Goal: Use online tool/utility: Utilize a website feature to perform a specific function

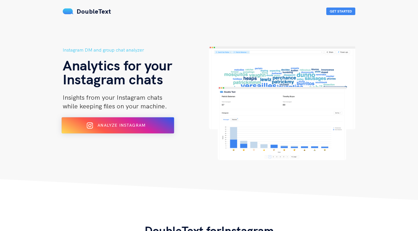
click at [143, 130] on div "Analyze Instagram" at bounding box center [118, 125] width 92 height 9
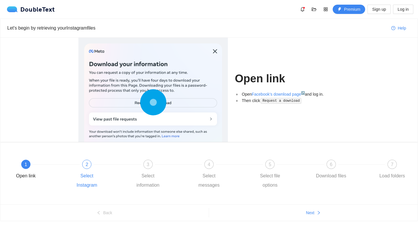
click at [94, 167] on div "2 Select Instagram" at bounding box center [100, 175] width 61 height 30
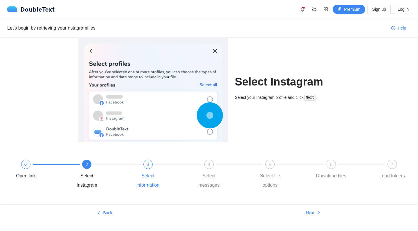
click at [135, 171] on div "3 Select information" at bounding box center [161, 175] width 61 height 30
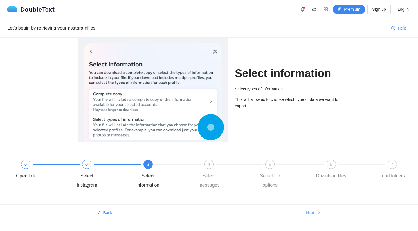
click at [308, 214] on span "Next" at bounding box center [310, 213] width 8 height 6
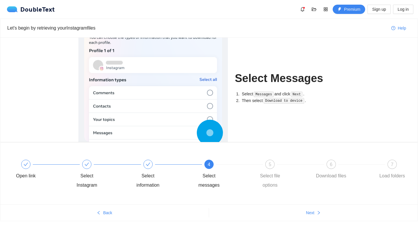
click at [309, 218] on ul "Back Next" at bounding box center [208, 212] width 417 height 17
click at [311, 212] on span "Next" at bounding box center [310, 213] width 8 height 6
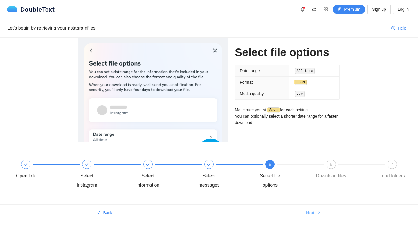
click at [311, 212] on span "Next" at bounding box center [310, 213] width 8 height 6
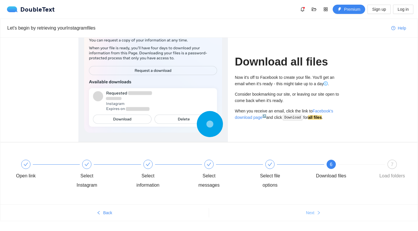
click at [311, 212] on span "Next" at bounding box center [310, 213] width 8 height 6
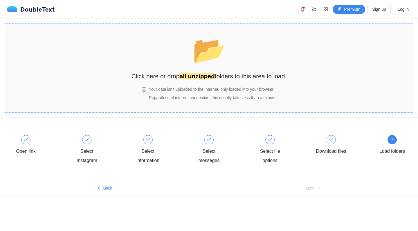
click at [356, 46] on section "📂 Click here or drop all unzipped folders to this area to load. Your data isn't…" at bounding box center [209, 68] width 408 height 90
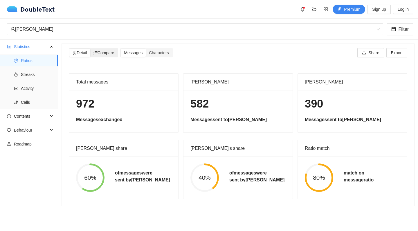
click at [113, 54] on span "Compare" at bounding box center [103, 52] width 21 height 5
click at [90, 49] on input "Compare" at bounding box center [90, 49] width 0 height 0
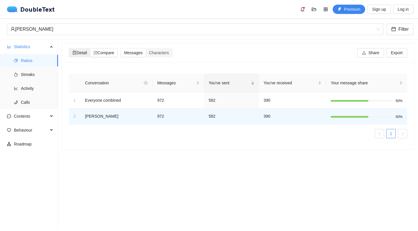
click at [82, 52] on span "Detail" at bounding box center [80, 52] width 15 height 5
click at [69, 49] on input "Detail" at bounding box center [69, 49] width 0 height 0
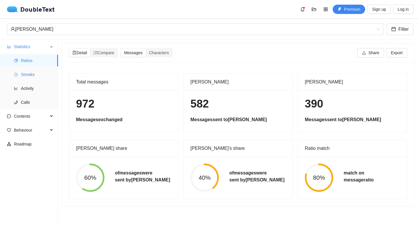
click at [37, 77] on span "Streaks" at bounding box center [37, 75] width 32 height 12
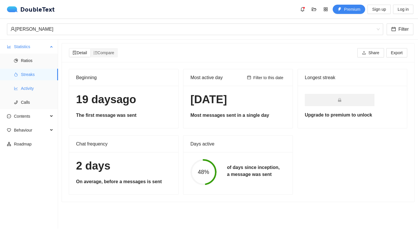
click at [26, 88] on span "Activity" at bounding box center [37, 89] width 32 height 12
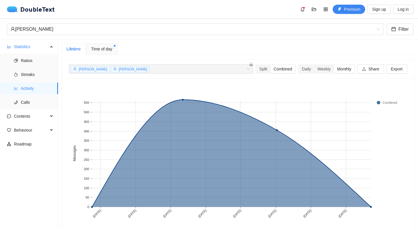
click at [106, 49] on span "Time of day" at bounding box center [101, 49] width 21 height 6
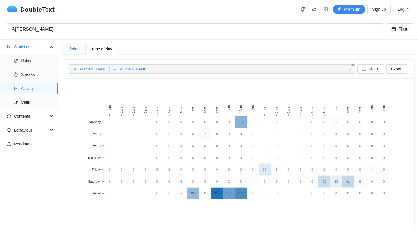
click at [78, 50] on div "Lifetime" at bounding box center [73, 49] width 14 height 6
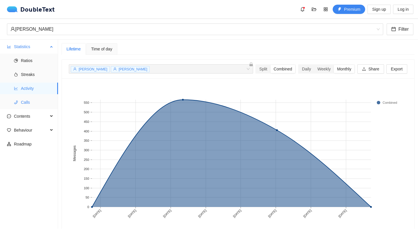
click at [23, 107] on span "Calls" at bounding box center [37, 103] width 32 height 12
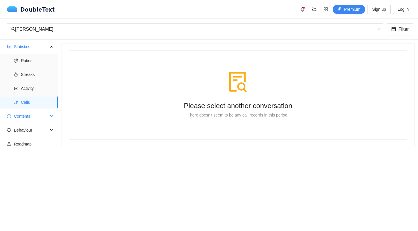
click at [28, 120] on span "Contents" at bounding box center [31, 117] width 34 height 12
click at [28, 117] on span "Contents" at bounding box center [31, 117] width 34 height 12
click at [28, 133] on span "Behaviour" at bounding box center [31, 130] width 34 height 12
click at [30, 145] on span "Engagement" at bounding box center [37, 144] width 32 height 12
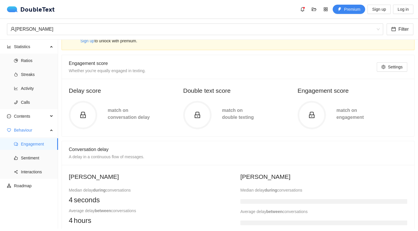
scroll to position [1, 0]
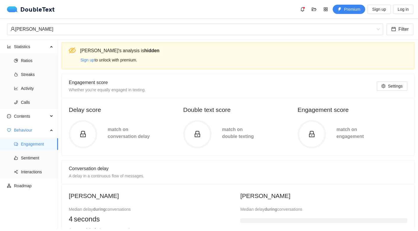
click at [90, 132] on span at bounding box center [83, 134] width 28 height 7
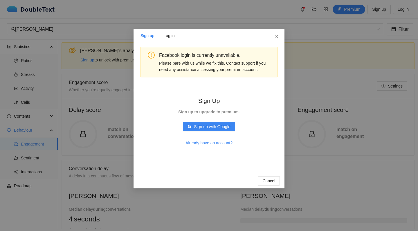
click at [119, 64] on div "Sign up Log in Facebook login is currently unavailable. Please bare with us whi…" at bounding box center [209, 115] width 418 height 231
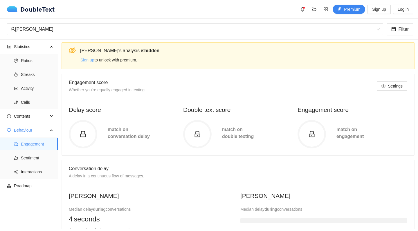
click at [92, 61] on span "Sign up" at bounding box center [87, 60] width 14 height 6
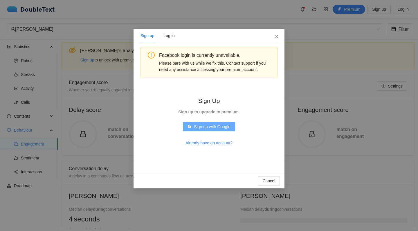
click at [208, 126] on span "Sign up with Google" at bounding box center [212, 127] width 36 height 6
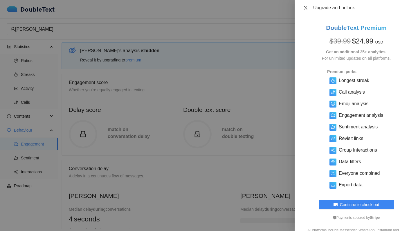
click at [305, 8] on icon "close" at bounding box center [305, 8] width 5 height 5
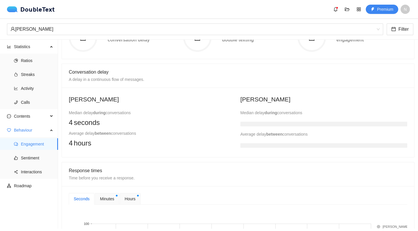
scroll to position [98, 0]
click at [272, 122] on h3 at bounding box center [323, 124] width 167 height 5
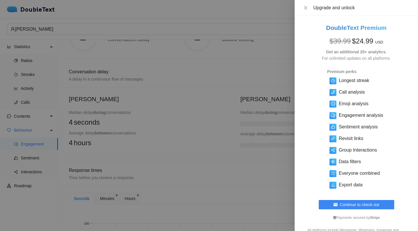
click at [251, 129] on div at bounding box center [209, 115] width 418 height 231
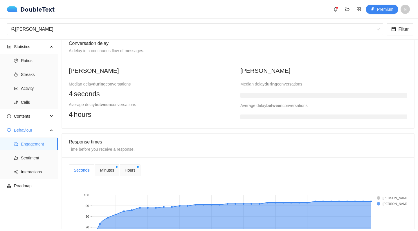
scroll to position [184, 0]
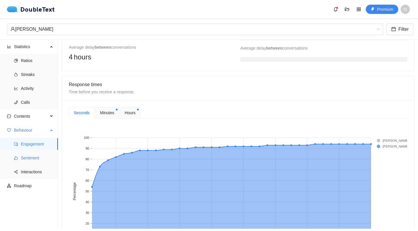
click at [30, 159] on span "Sentiment" at bounding box center [37, 158] width 32 height 12
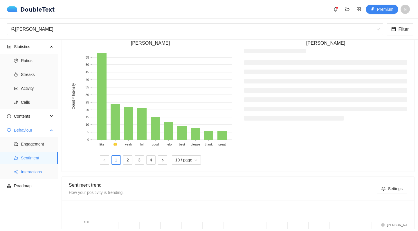
click at [30, 177] on span "Interactions" at bounding box center [37, 172] width 32 height 12
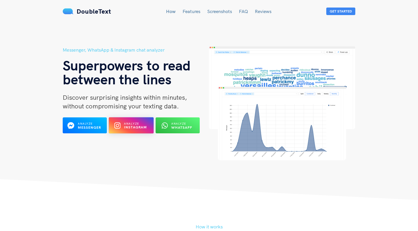
click at [134, 127] on b "Instagram" at bounding box center [135, 127] width 23 height 4
